Goal: Transaction & Acquisition: Subscribe to service/newsletter

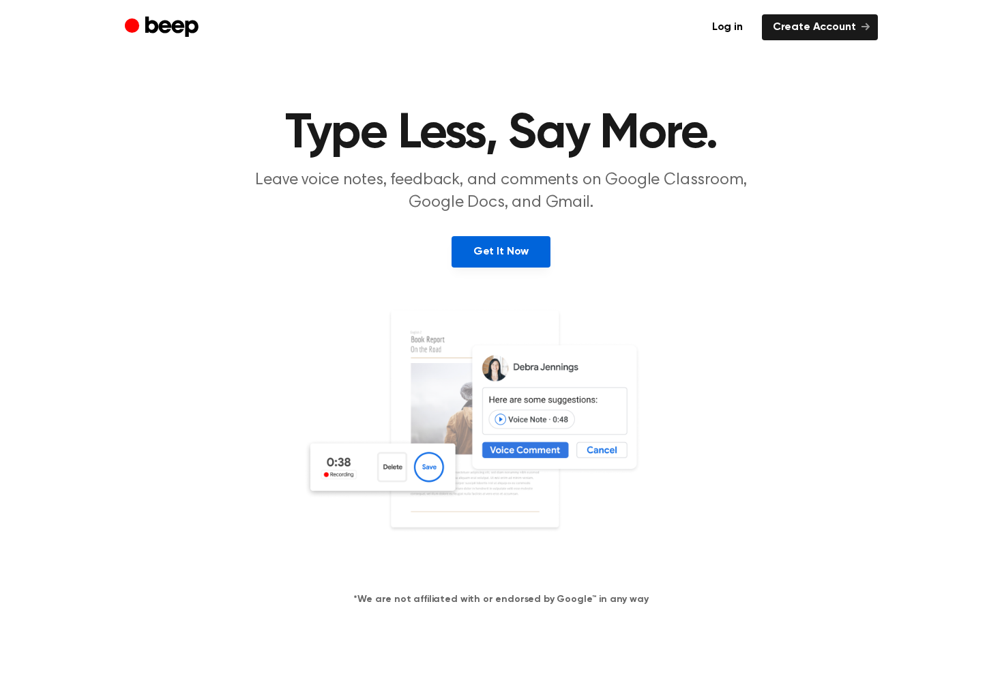
click at [514, 257] on link "Get It Now" at bounding box center [501, 251] width 99 height 31
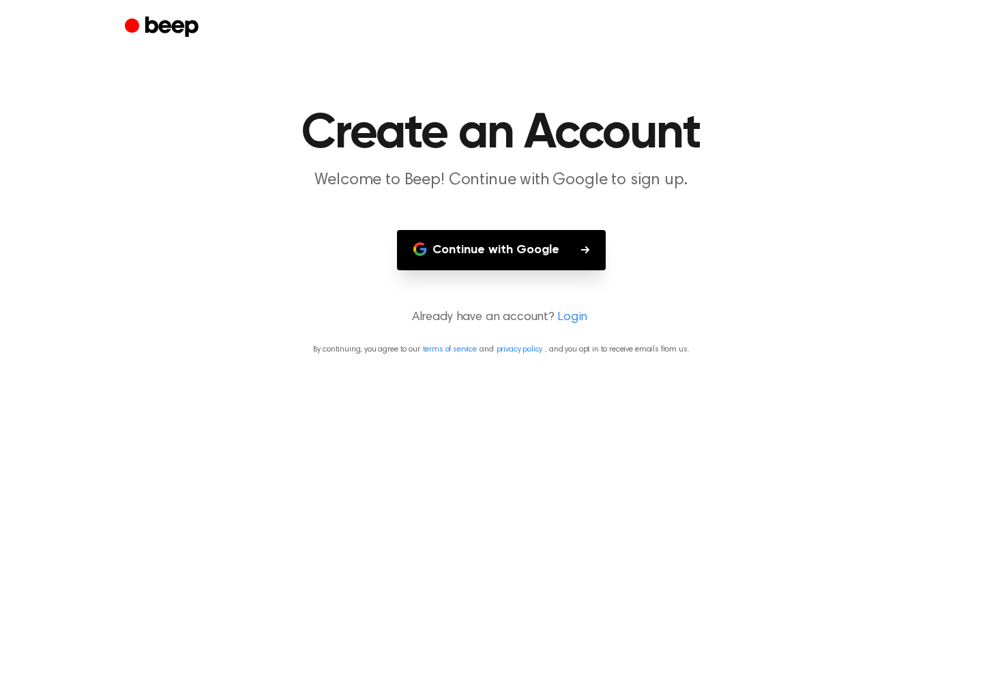
click at [519, 252] on button "Continue with Google" at bounding box center [501, 250] width 209 height 40
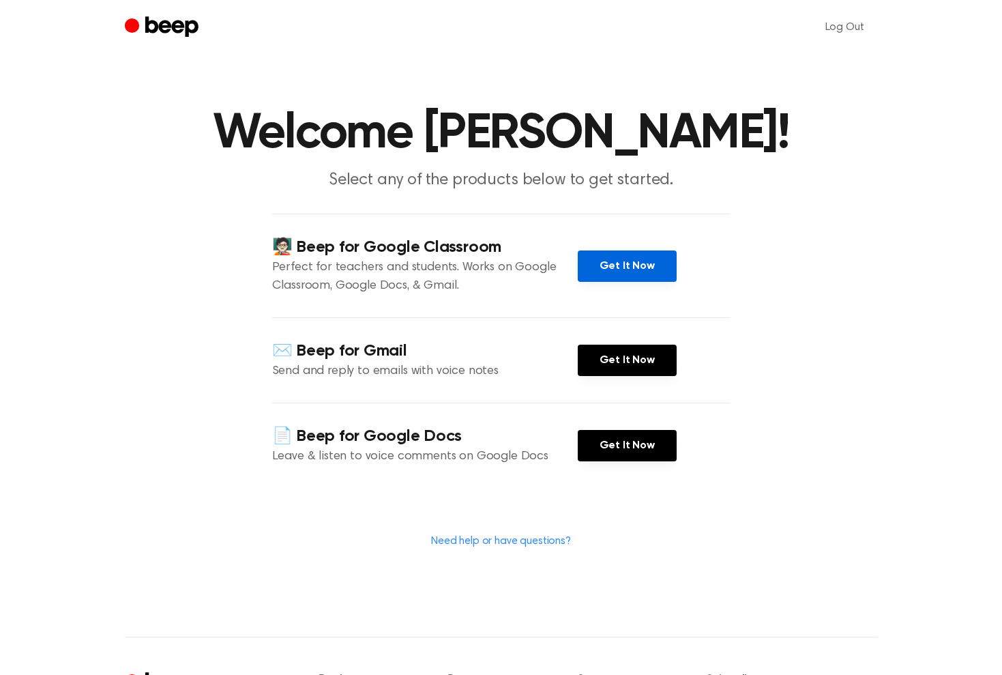
click at [630, 261] on link "Get It Now" at bounding box center [627, 265] width 99 height 31
click at [624, 270] on link "Get It Now" at bounding box center [627, 265] width 99 height 31
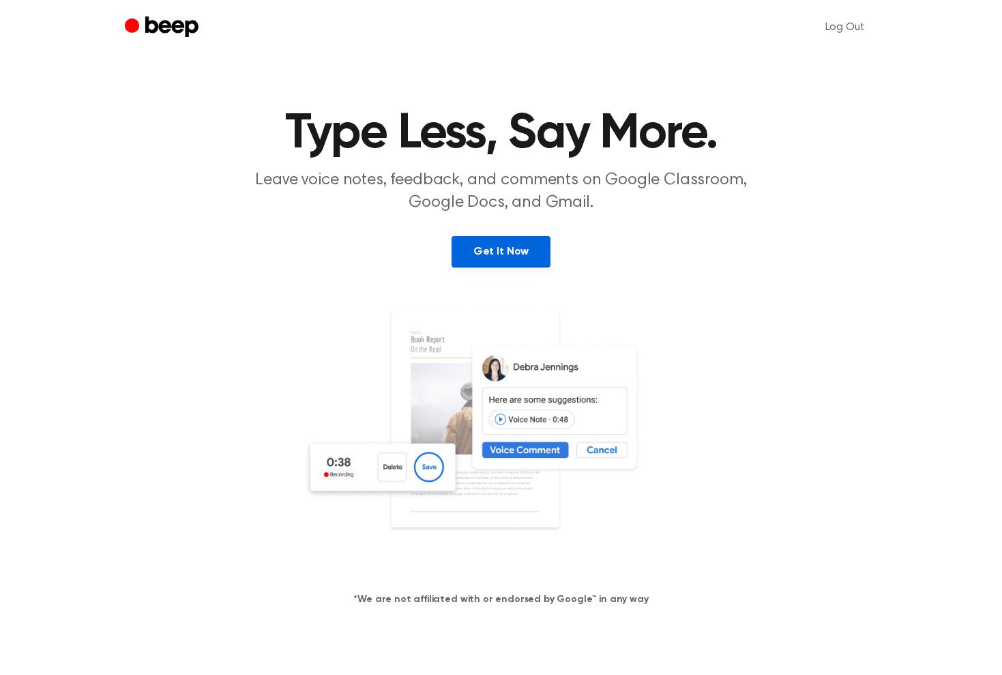
click at [517, 250] on link "Get It Now" at bounding box center [501, 251] width 99 height 31
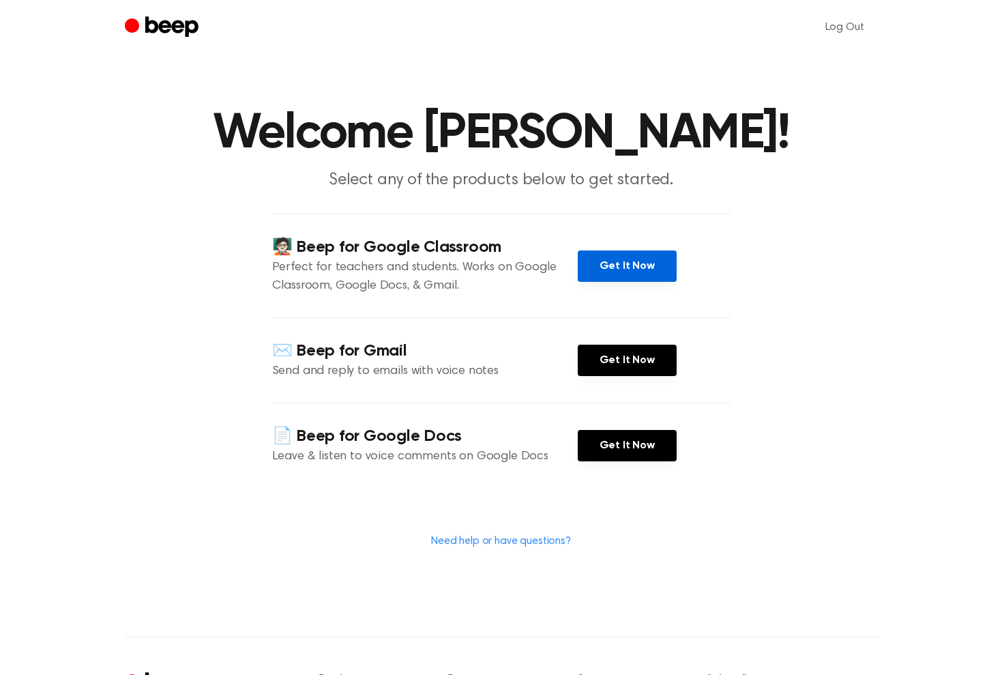
click at [626, 267] on link "Get It Now" at bounding box center [627, 265] width 99 height 31
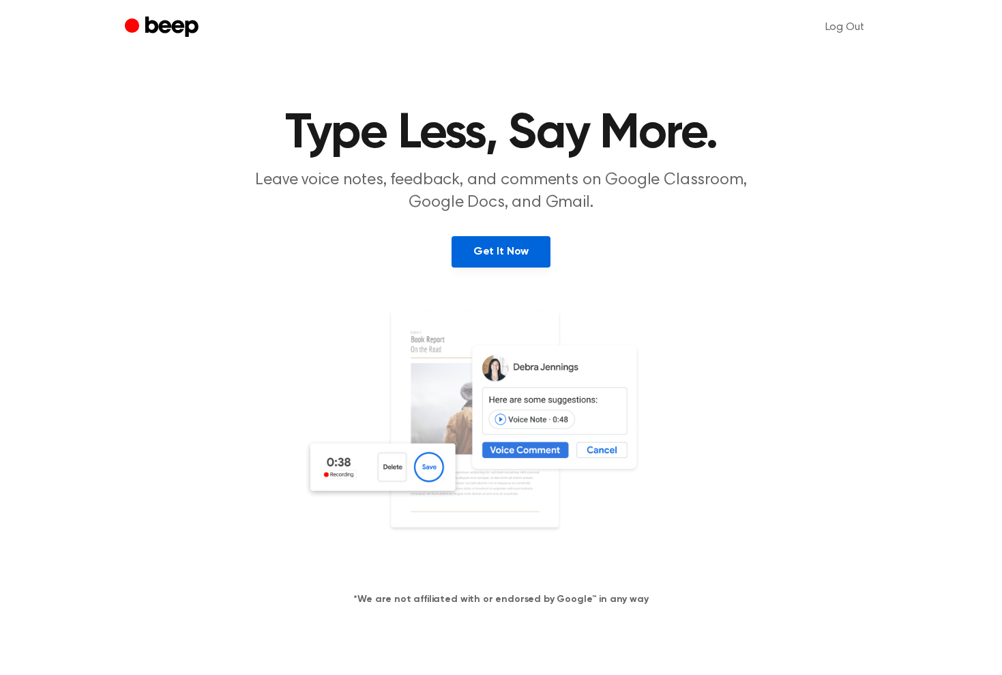
click at [515, 246] on link "Get It Now" at bounding box center [501, 251] width 99 height 31
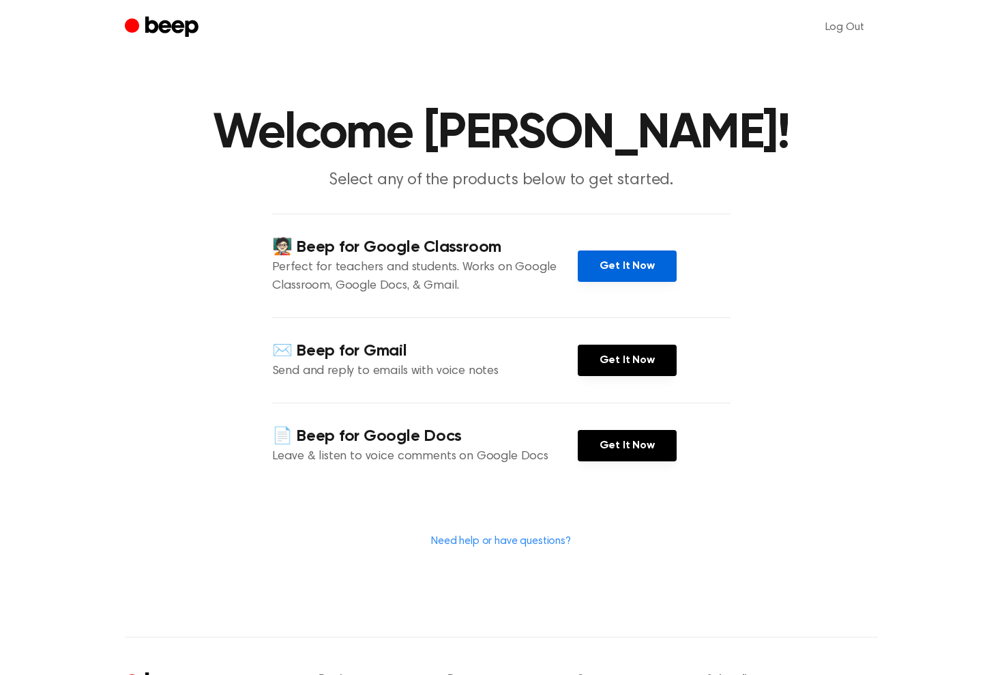
click at [618, 265] on link "Get It Now" at bounding box center [627, 265] width 99 height 31
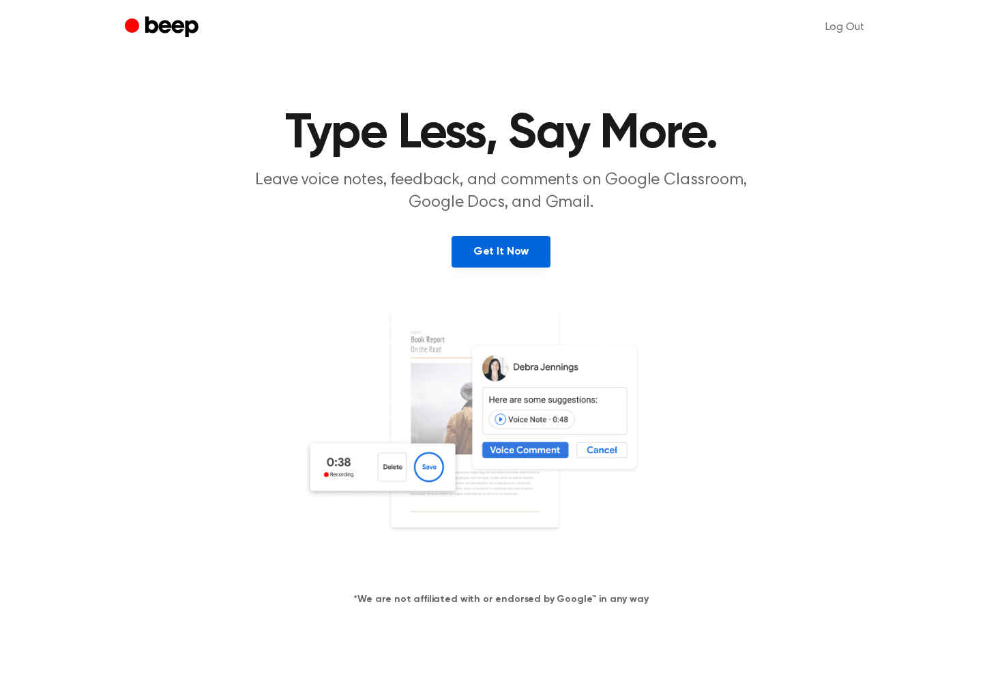
click at [506, 253] on link "Get It Now" at bounding box center [501, 251] width 99 height 31
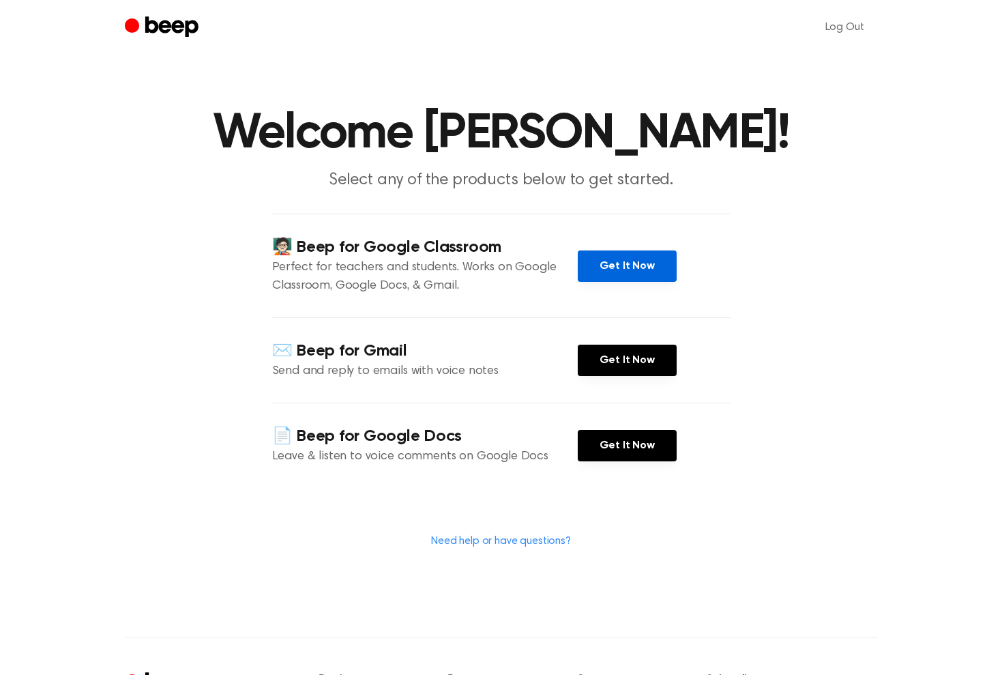
click at [641, 272] on link "Get It Now" at bounding box center [627, 265] width 99 height 31
click at [633, 267] on link "Get It Now" at bounding box center [627, 265] width 99 height 31
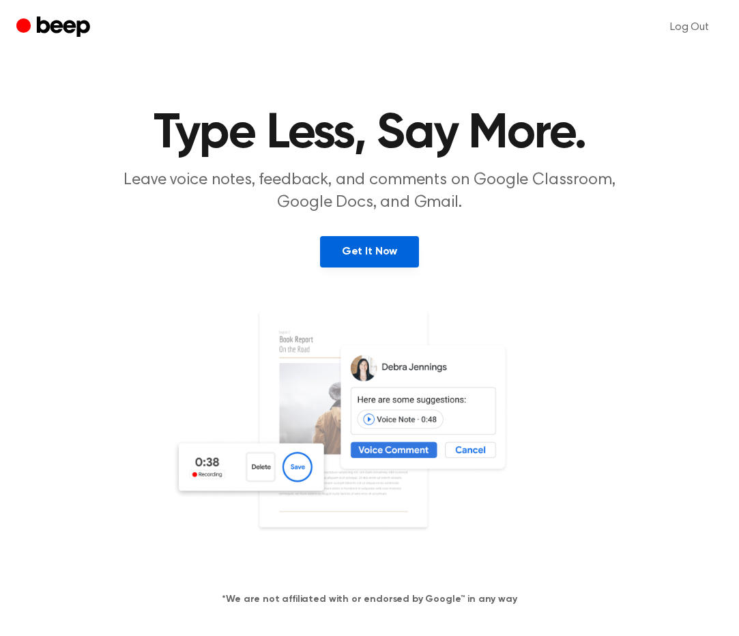
click at [373, 249] on link "Get It Now" at bounding box center [369, 251] width 99 height 31
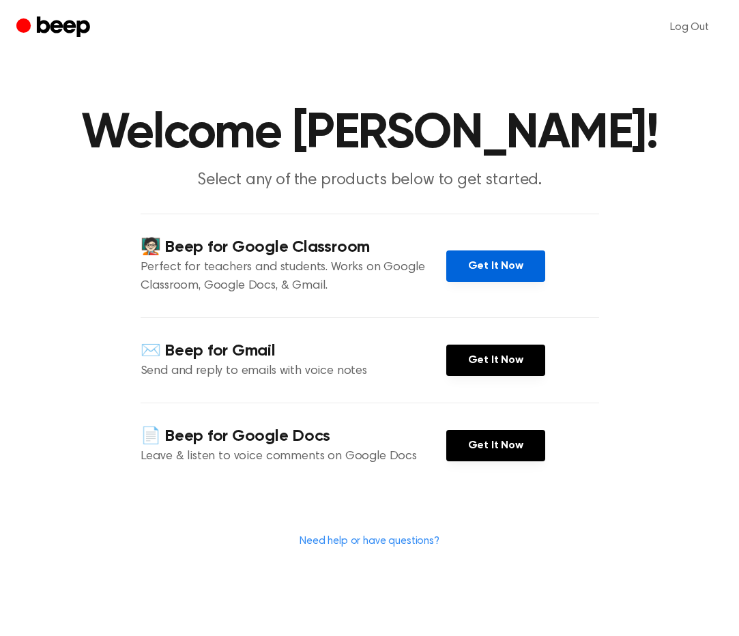
click at [487, 259] on link "Get It Now" at bounding box center [495, 265] width 99 height 31
